Goal: Transaction & Acquisition: Purchase product/service

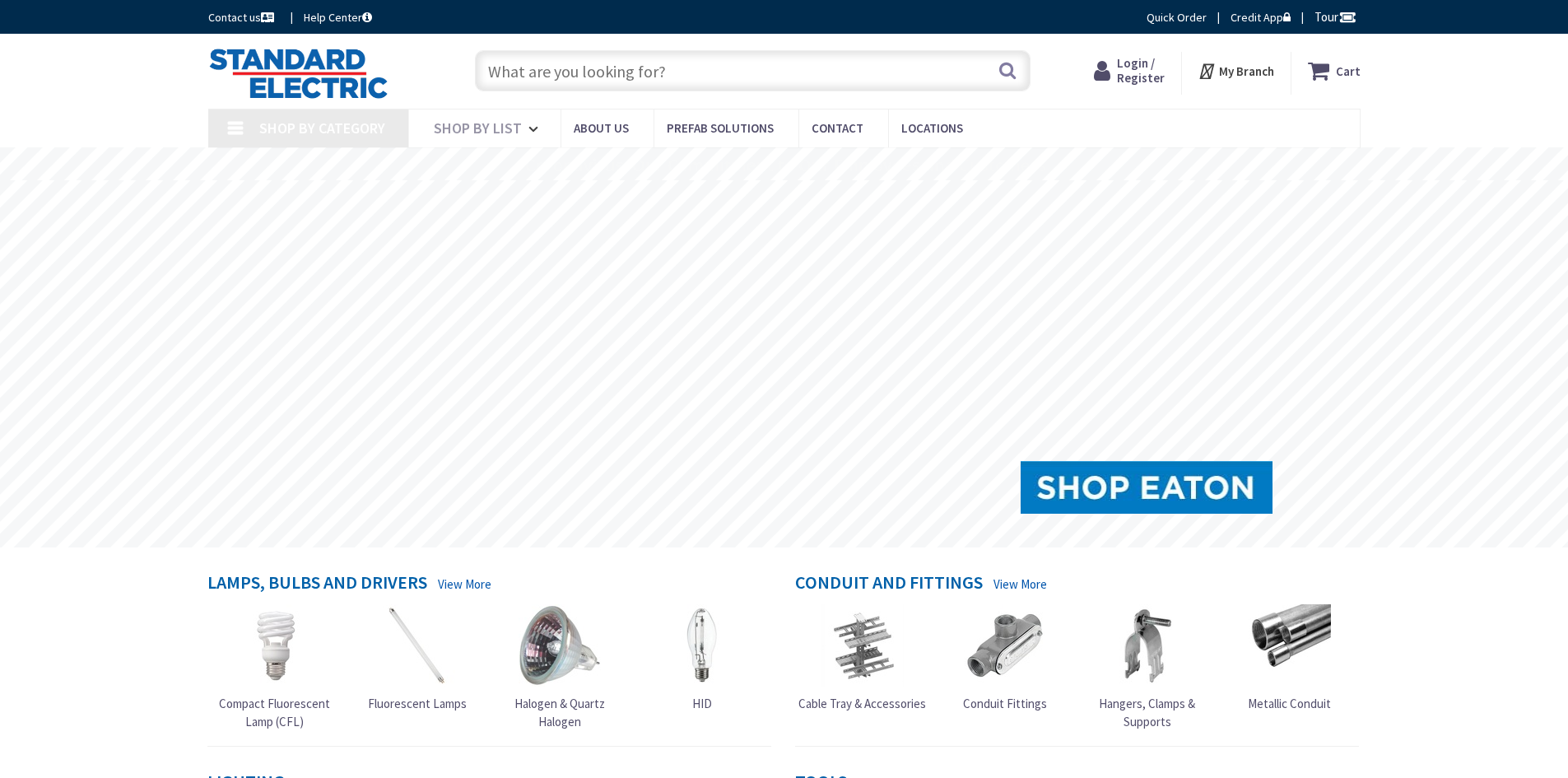
drag, startPoint x: 0, startPoint y: 0, endPoint x: 1134, endPoint y: 66, distance: 1135.9
click at [1134, 66] on span "Login / Register" at bounding box center [1140, 71] width 48 height 31
type input "[GEOGRAPHIC_DATA], [GEOGRAPHIC_DATA]"
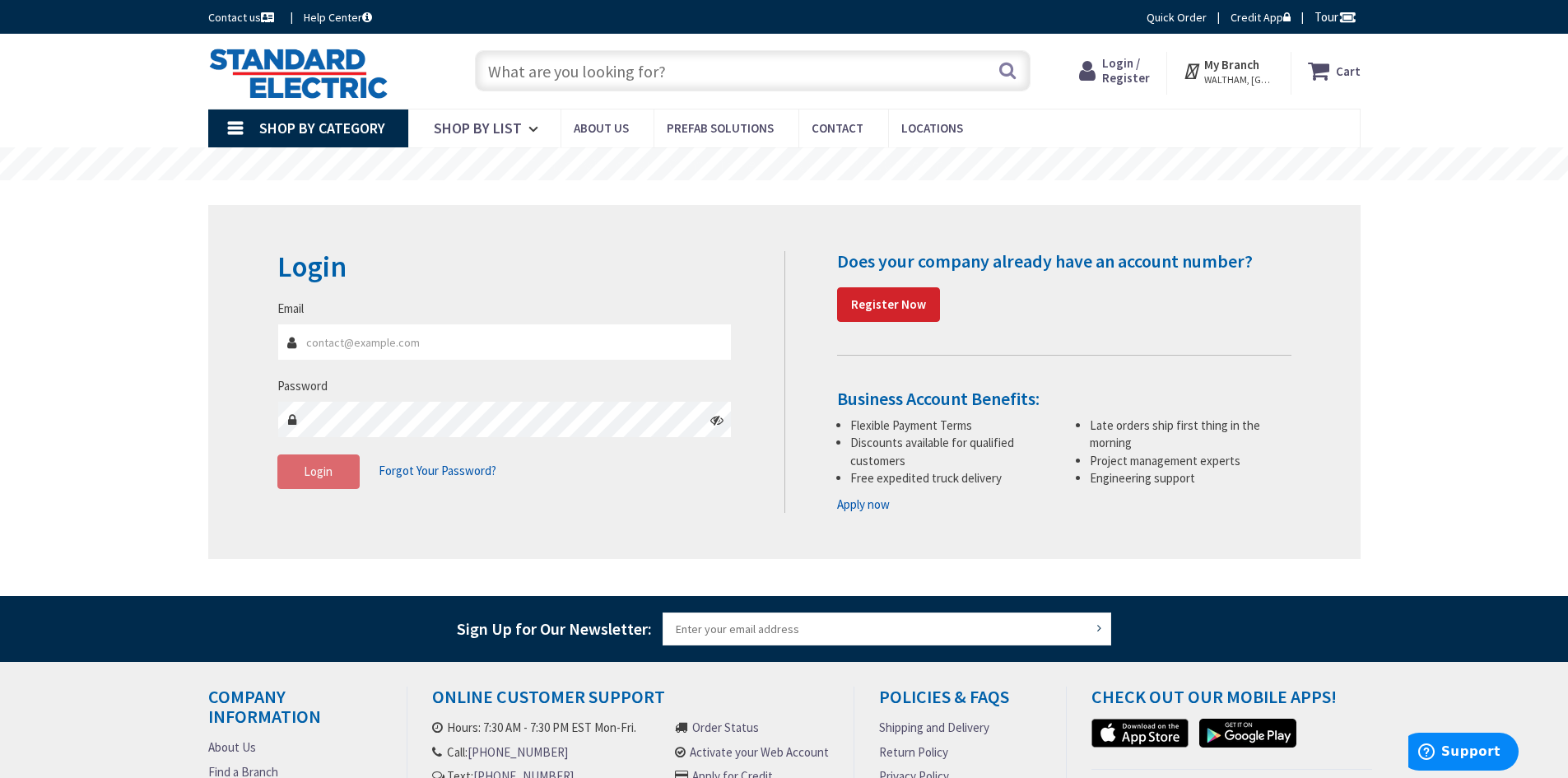
click at [381, 335] on input "Email" at bounding box center [505, 341] width 455 height 37
type input "[EMAIL_ADDRESS][DOMAIN_NAME]"
click at [284, 469] on button "Login" at bounding box center [319, 472] width 83 height 34
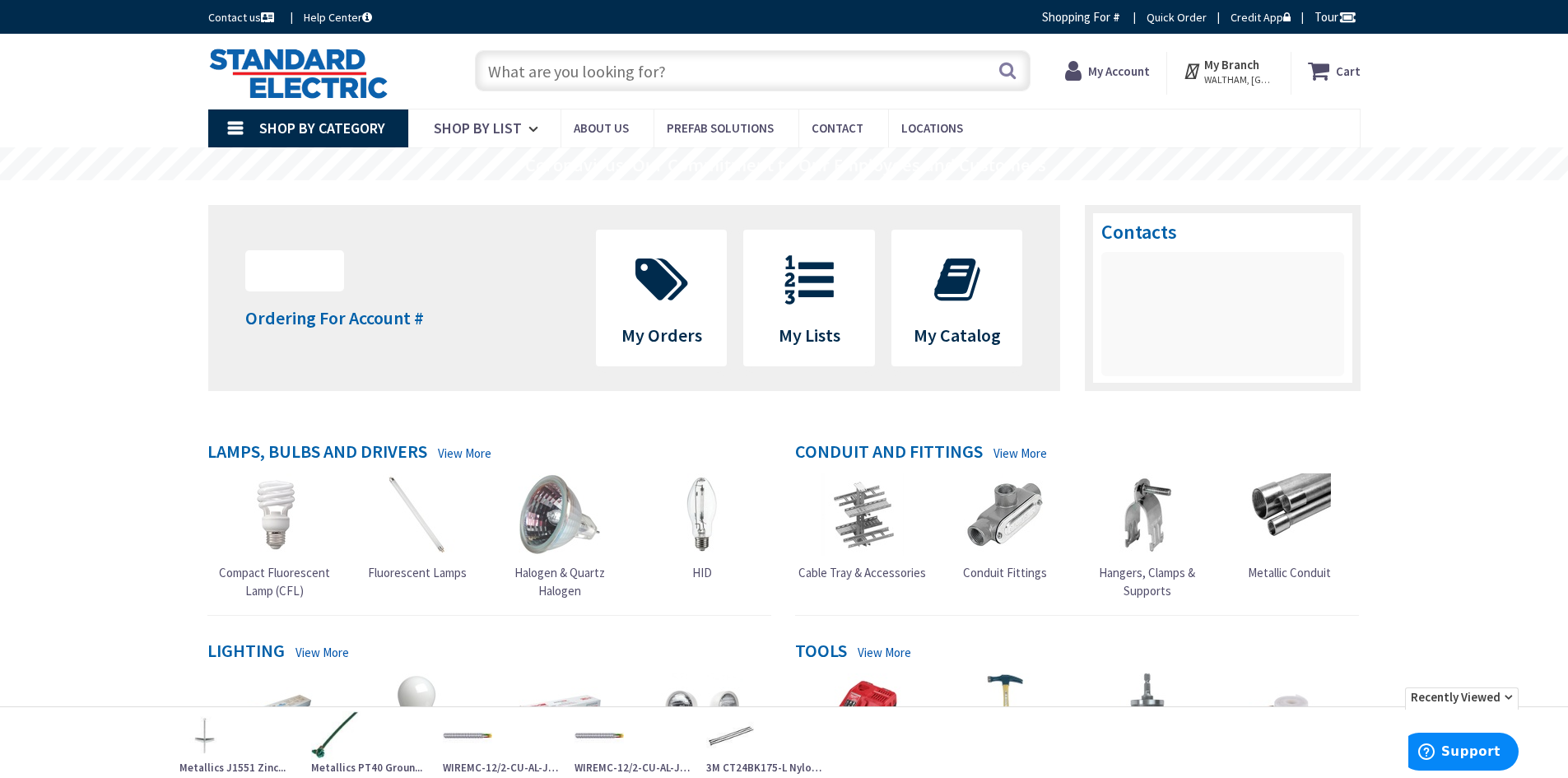
click at [552, 90] on input "text" at bounding box center [753, 70] width 556 height 41
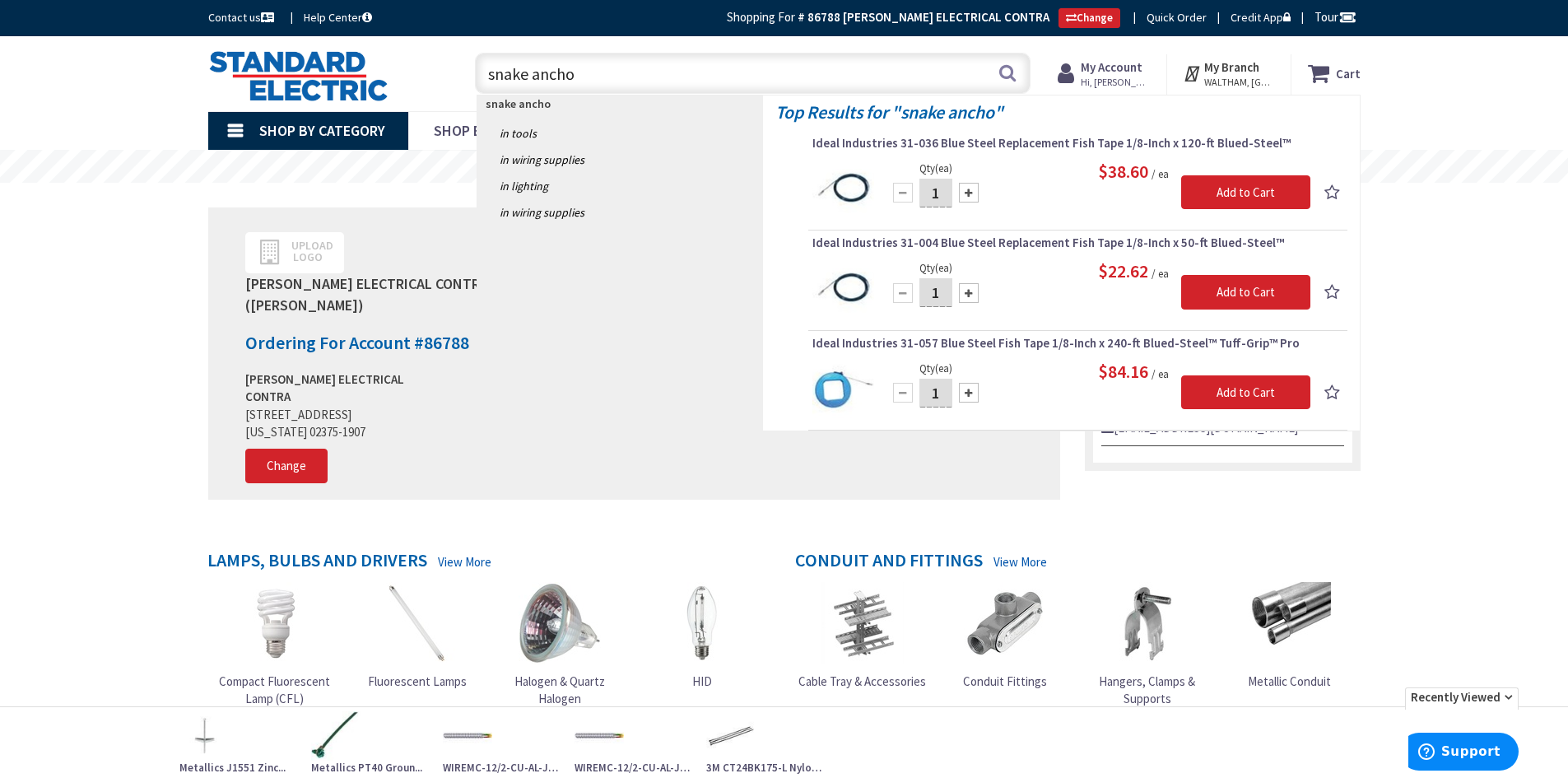
type input "snake anchor"
